Goal: Check status: Check status

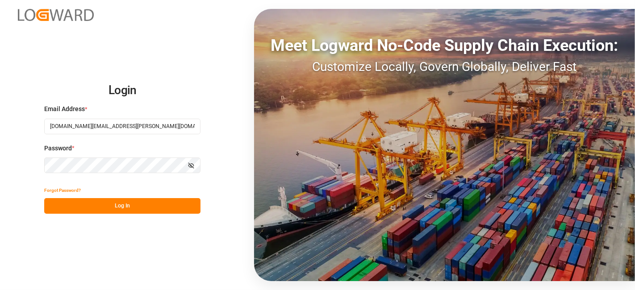
click at [92, 203] on button "Log In" at bounding box center [122, 206] width 156 height 16
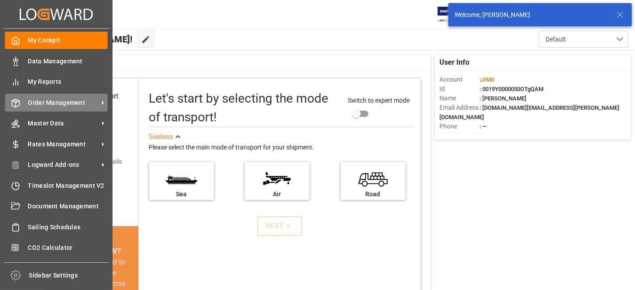
click at [57, 98] on span "Order Management" at bounding box center [63, 102] width 71 height 9
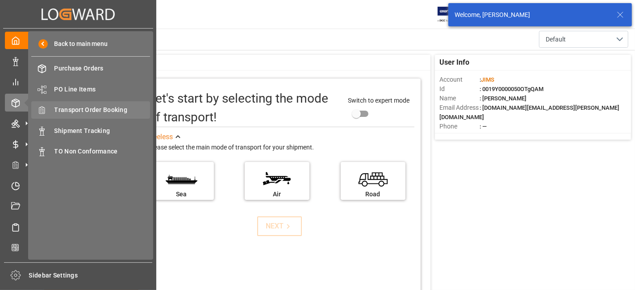
click at [102, 110] on span "Transport Order Booking" at bounding box center [102, 109] width 96 height 9
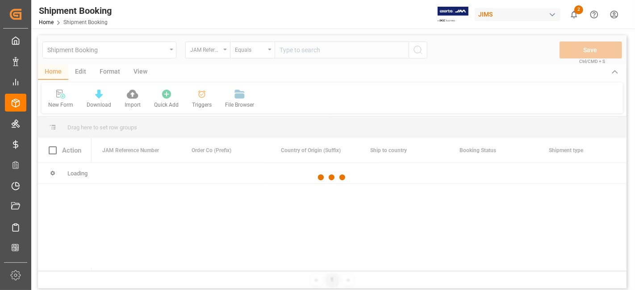
click at [290, 51] on div at bounding box center [332, 177] width 588 height 285
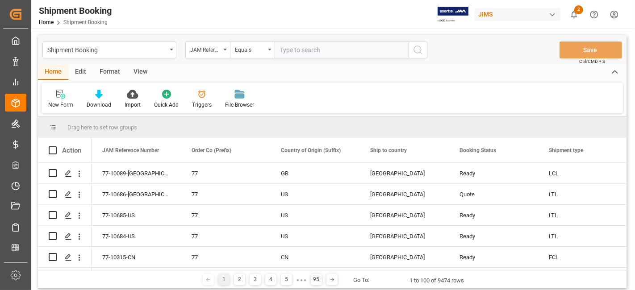
click at [290, 51] on input "text" at bounding box center [342, 50] width 134 height 17
paste input "77-10345-CN"
type input "77-10345-CN"
click at [415, 52] on circle "search button" at bounding box center [417, 49] width 7 height 7
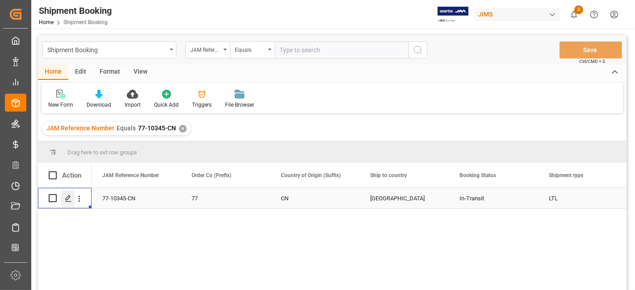
click at [65, 205] on div "Press SPACE to select this row." at bounding box center [67, 199] width 13 height 17
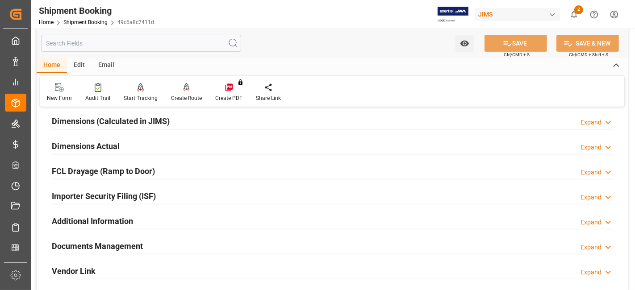
scroll to position [248, 0]
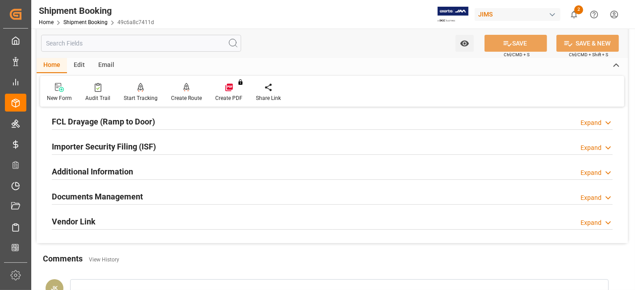
click at [81, 194] on h2 "Documents Management" at bounding box center [97, 197] width 91 height 12
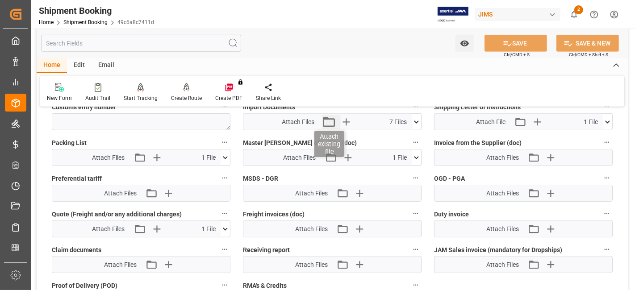
scroll to position [496, 0]
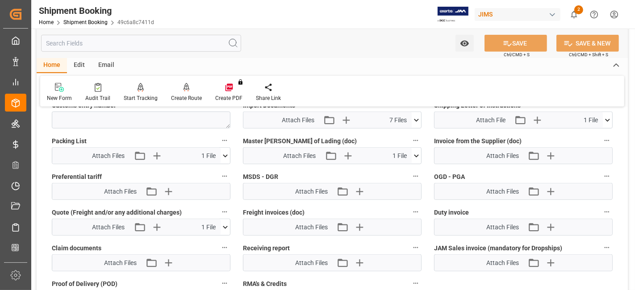
click at [418, 116] on icon at bounding box center [416, 120] width 9 height 9
